Goal: Navigation & Orientation: Go to known website

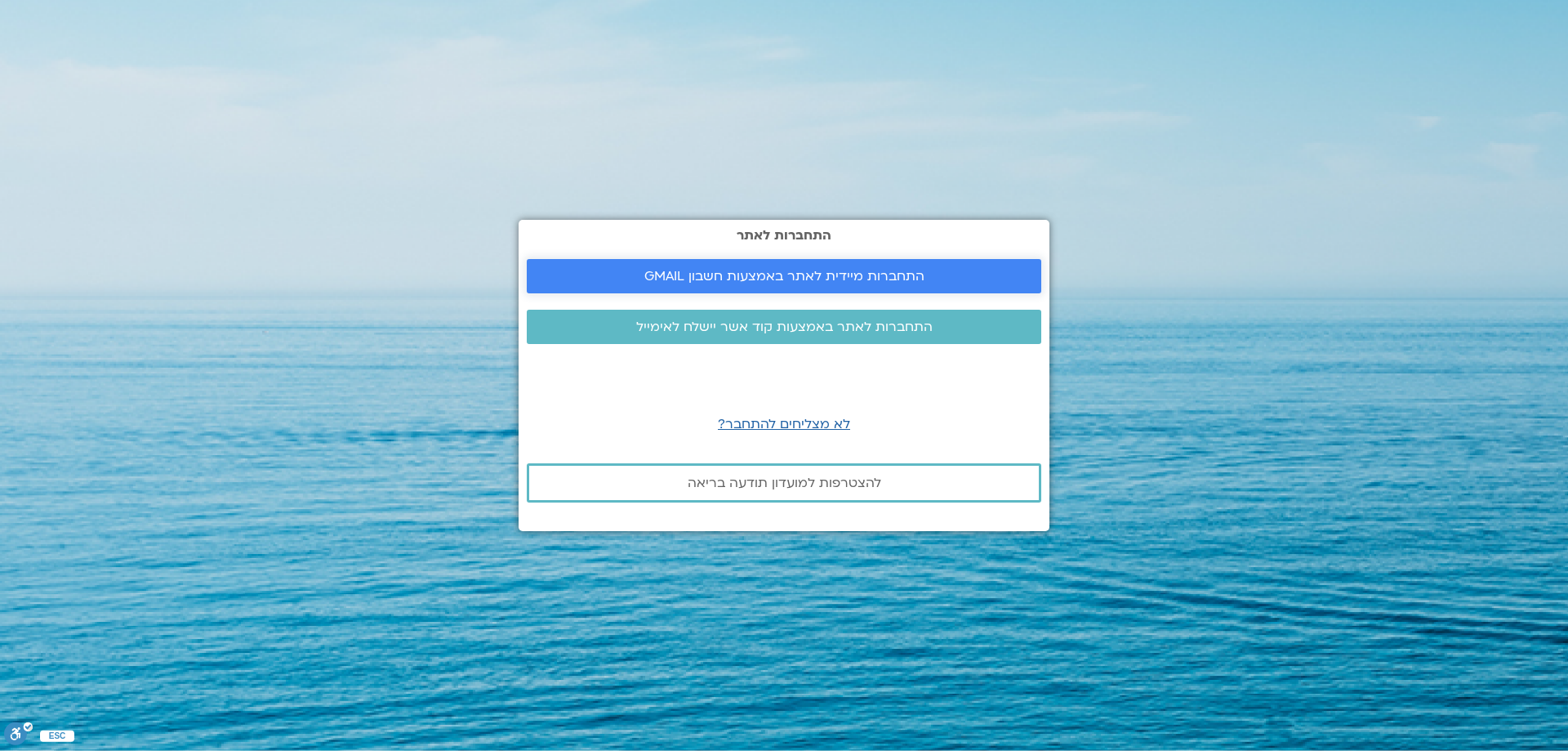
click at [868, 263] on link "התחברות מיידית לאתר באמצעות חשבון GMAIL" at bounding box center [784, 276] width 515 height 34
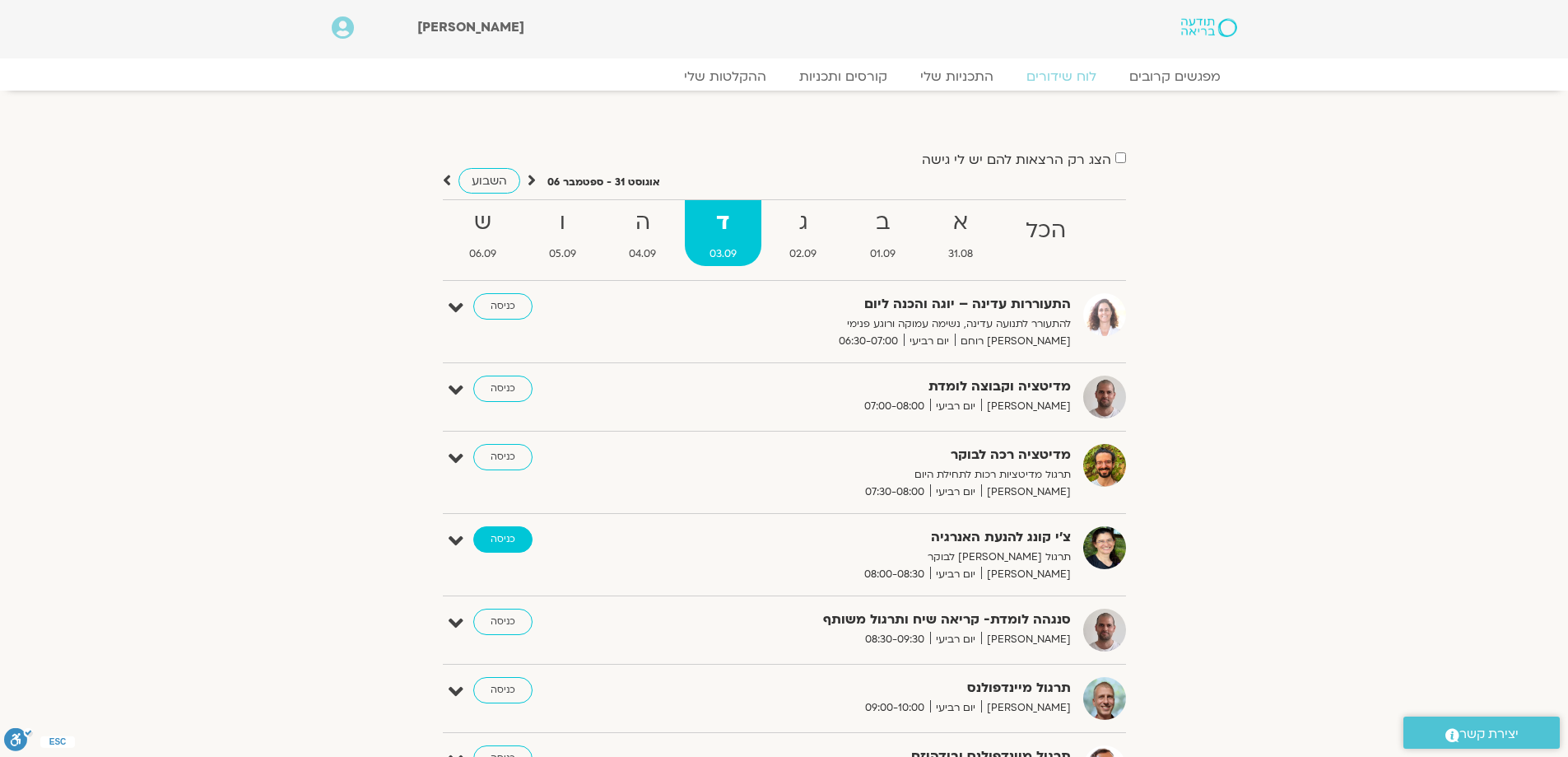
click at [500, 534] on link "כניסה" at bounding box center [503, 539] width 59 height 27
